Goal: Transaction & Acquisition: Download file/media

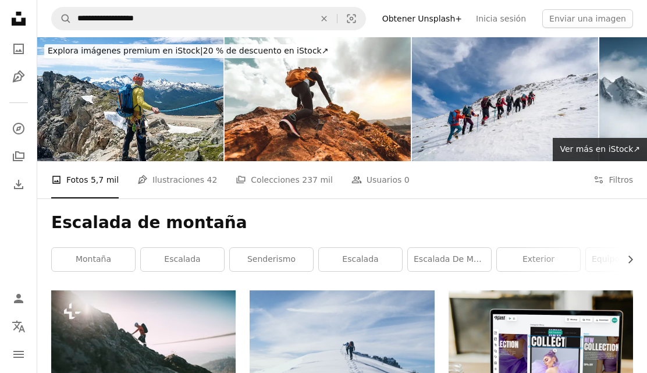
scroll to position [10814, 0]
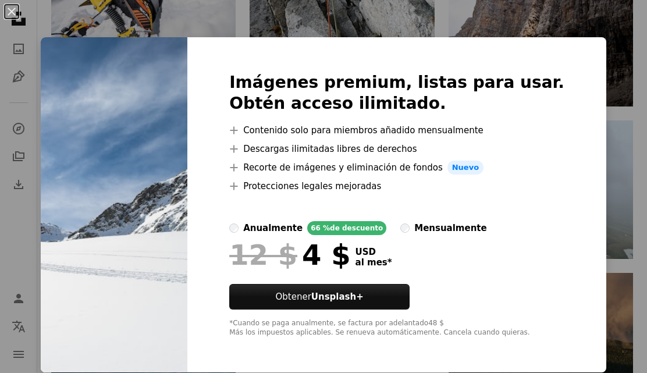
click at [624, 260] on div "An X shape Imágenes premium, listas para usar. Obtén acceso ilimitado. A plus s…" at bounding box center [323, 186] width 647 height 373
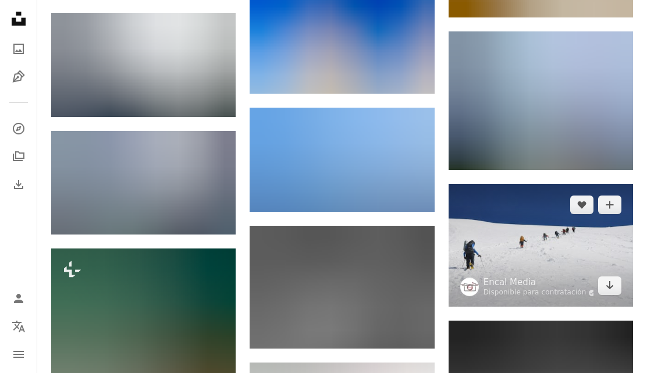
scroll to position [37285, 0]
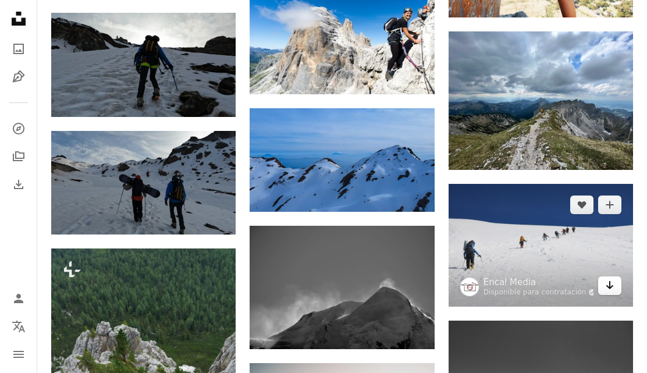
click at [611, 292] on icon "Arrow pointing down" at bounding box center [610, 285] width 9 height 14
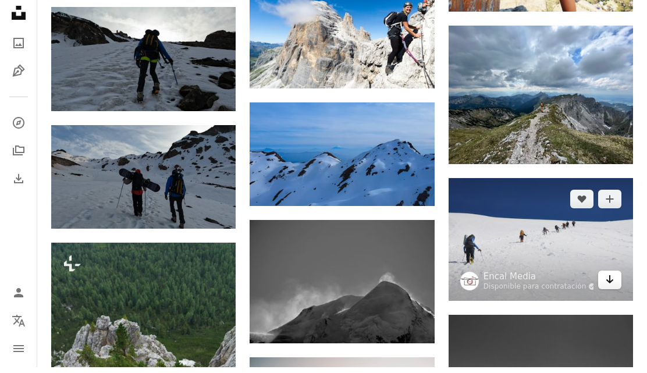
scroll to position [37323, 0]
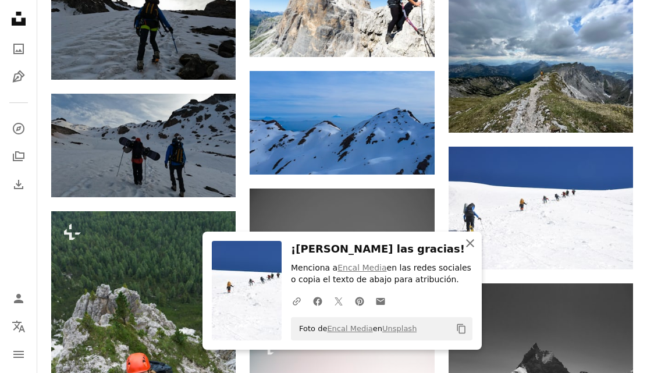
click at [473, 250] on icon "An X shape" at bounding box center [470, 243] width 14 height 14
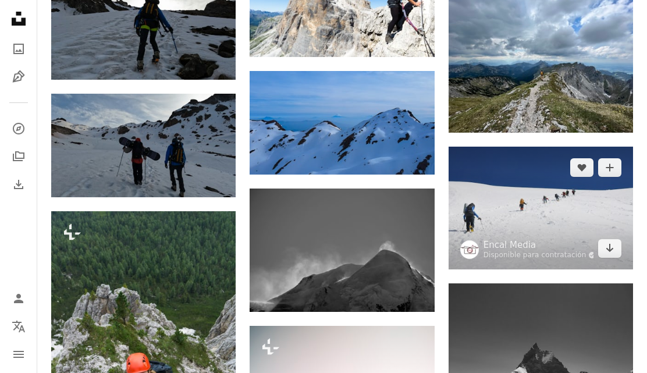
click at [622, 270] on img at bounding box center [541, 208] width 185 height 123
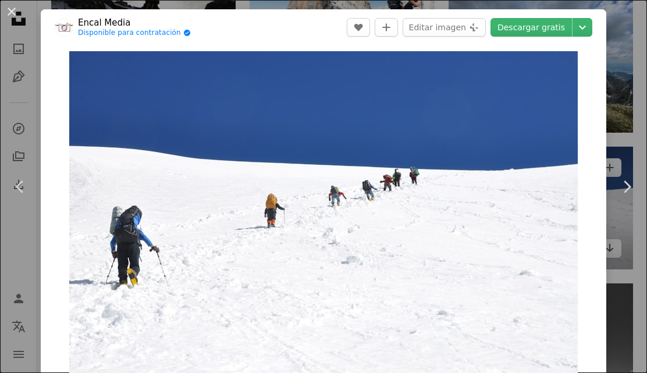
scroll to position [34, 0]
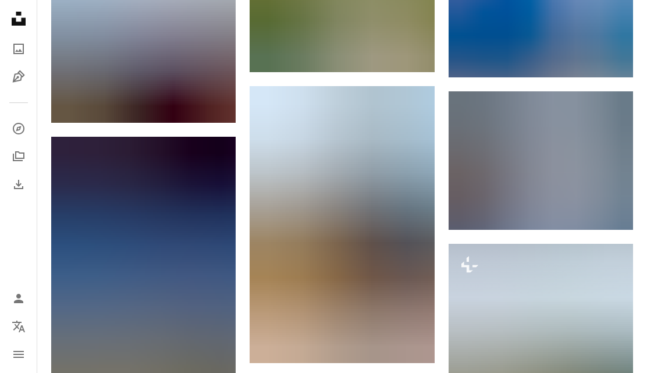
scroll to position [48339, 0]
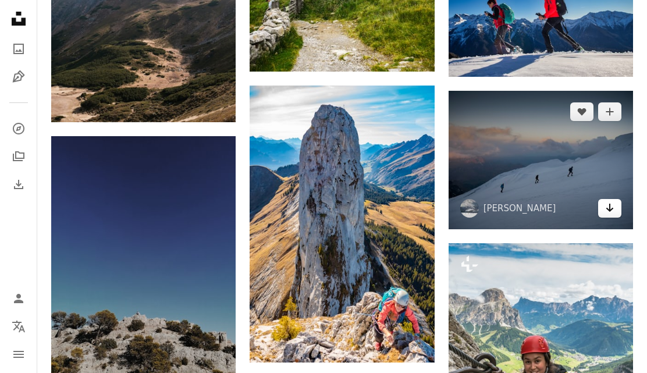
click at [616, 218] on link "Arrow pointing down" at bounding box center [610, 208] width 23 height 19
